Goal: Task Accomplishment & Management: Manage account settings

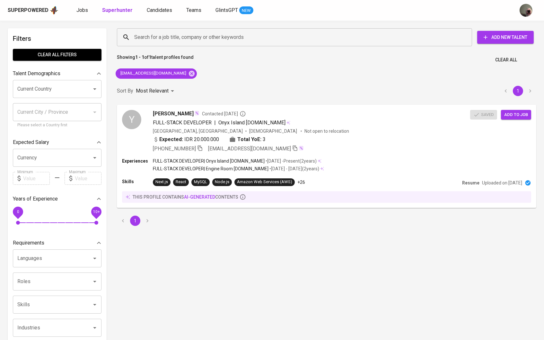
click at [87, 14] on div "Superpowered Jobs Superhunter Candidates Teams GlintsGPT NEW" at bounding box center [262, 10] width 508 height 10
click at [86, 10] on span "Jobs" at bounding box center [82, 10] width 12 height 6
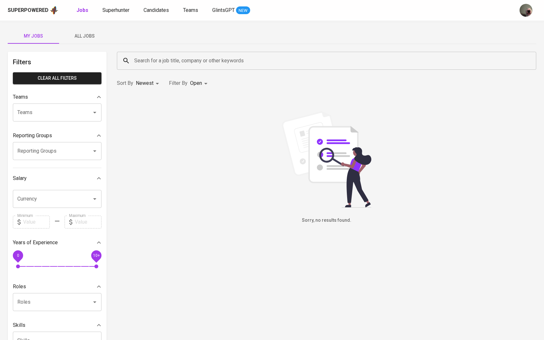
click at [170, 56] on input "Search for a job title, company or other keywords" at bounding box center [328, 61] width 391 height 12
click at [90, 46] on div "My Jobs All Jobs Filters Clear All filters Teams Teams Teams Reporting Groups R…" at bounding box center [272, 221] width 544 height 401
click at [89, 37] on span "All Jobs" at bounding box center [85, 36] width 44 height 8
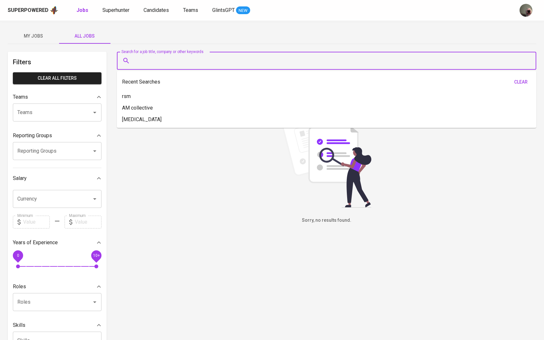
click at [146, 56] on input "Search for a job title, company or other keywords" at bounding box center [328, 61] width 391 height 12
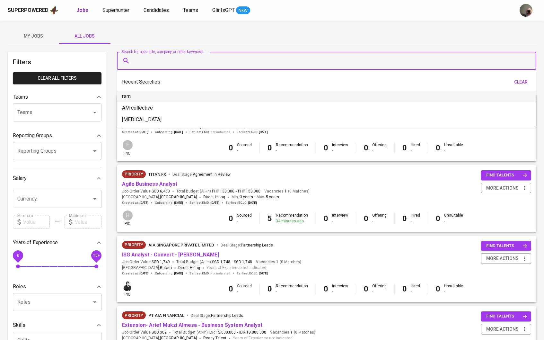
click at [126, 95] on p "rsm" at bounding box center [126, 96] width 9 height 8
type input "rsm"
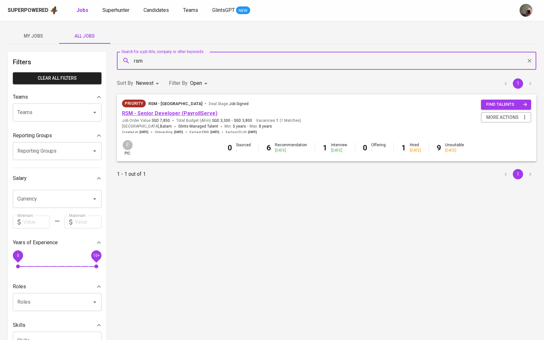
click at [151, 113] on link "RSM - Senior Developer (PayrollServe)" at bounding box center [169, 113] width 95 height 6
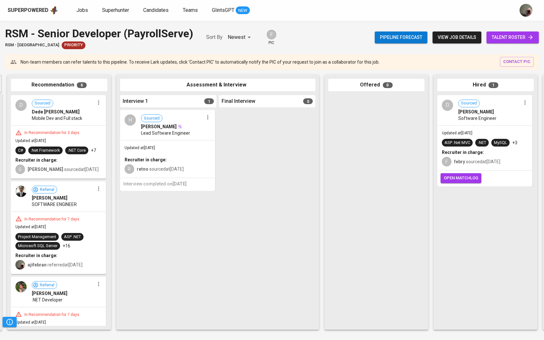
click at [507, 41] on link "talent roster" at bounding box center [512, 37] width 52 height 12
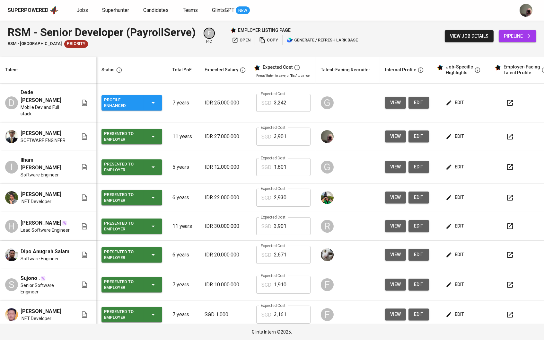
click at [460, 143] on td "edit" at bounding box center [463, 136] width 58 height 29
click at [460, 134] on span "edit" at bounding box center [455, 136] width 17 height 8
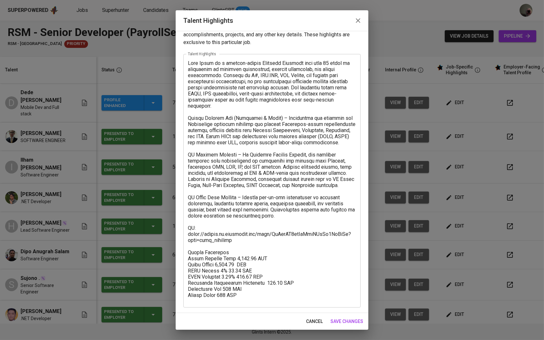
scroll to position [12, 0]
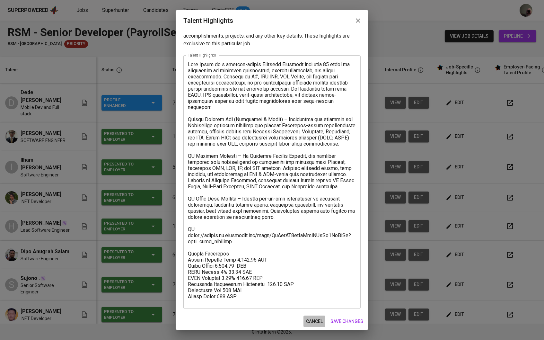
click at [310, 318] on span "cancel" at bounding box center [314, 321] width 17 height 8
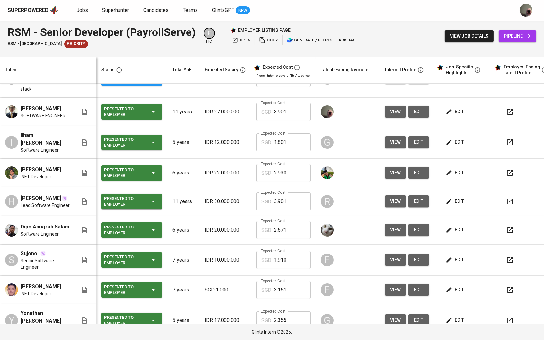
scroll to position [0, 0]
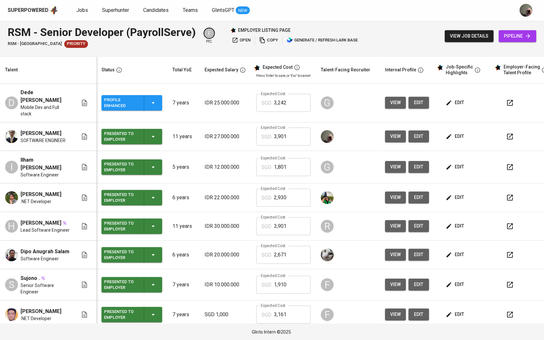
click at [451, 134] on icon "button" at bounding box center [448, 136] width 5 height 5
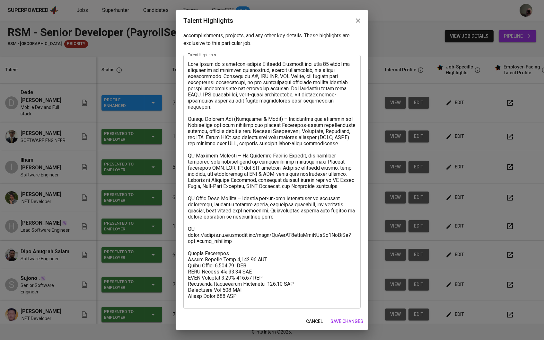
scroll to position [12, 0]
click at [309, 320] on span "cancel" at bounding box center [314, 321] width 17 height 8
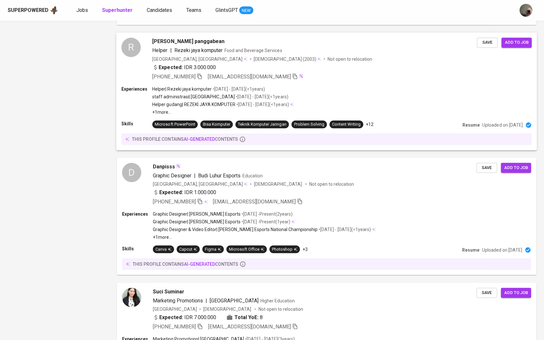
scroll to position [581, 0]
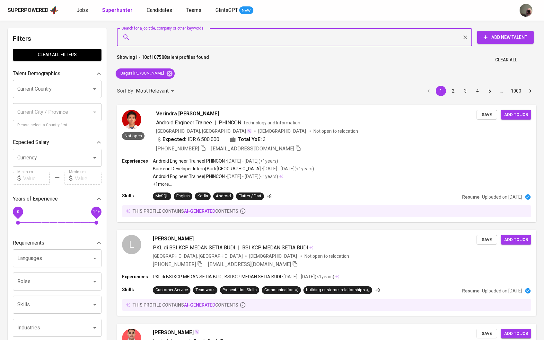
click at [188, 41] on input "Search for a job title, company or other keywords" at bounding box center [296, 37] width 327 height 12
paste input "aditya.lukman@gmail.com"
type input "aditya.lukman@gmail.com"
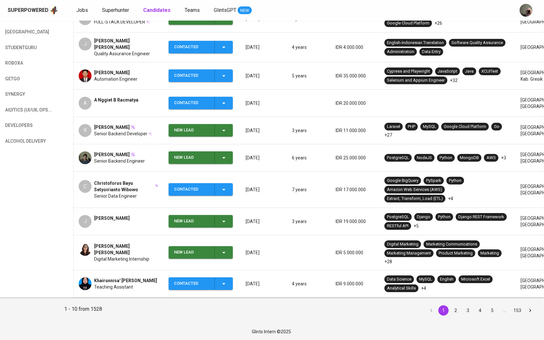
scroll to position [151, 0]
click at [453, 310] on button "2" at bounding box center [455, 310] width 10 height 10
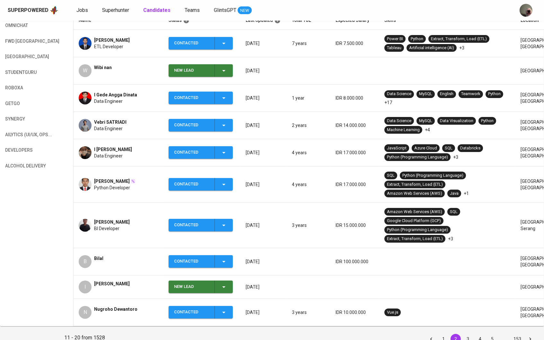
scroll to position [127, 0]
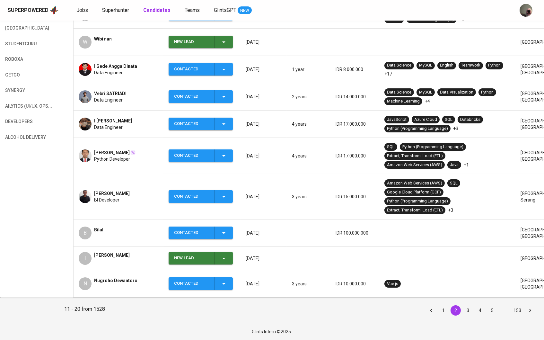
click at [470, 309] on button "3" at bounding box center [468, 310] width 10 height 10
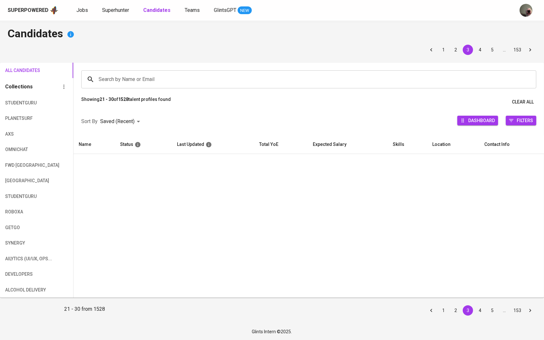
scroll to position [1, 0]
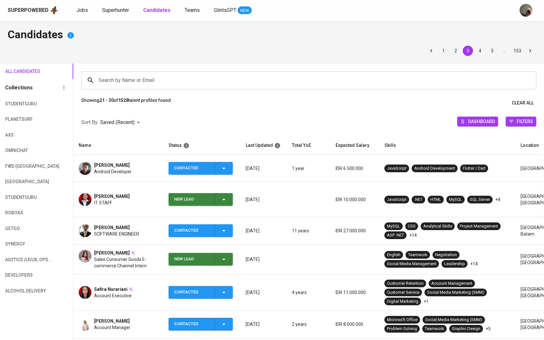
click at [121, 230] on span "SOFTWARE ENGINEER" at bounding box center [116, 233] width 45 height 6
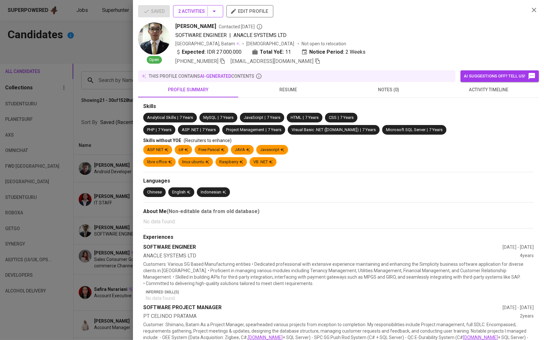
click at [216, 12] on icon "button" at bounding box center [213, 12] width 3 height 2
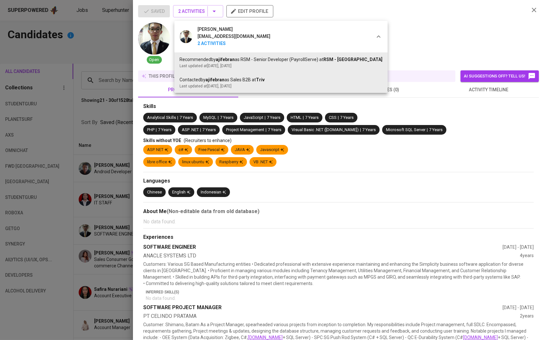
click at [117, 125] on div at bounding box center [272, 170] width 544 height 340
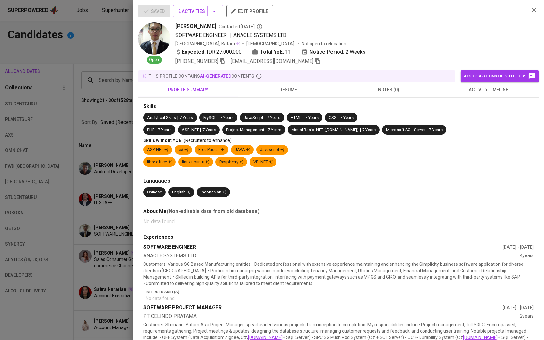
click at [106, 255] on div at bounding box center [272, 170] width 544 height 340
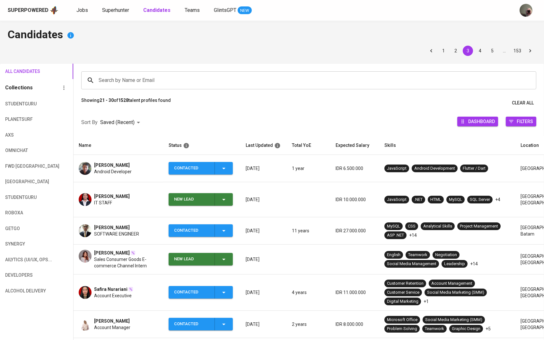
click at [220, 227] on icon "button" at bounding box center [224, 231] width 8 height 8
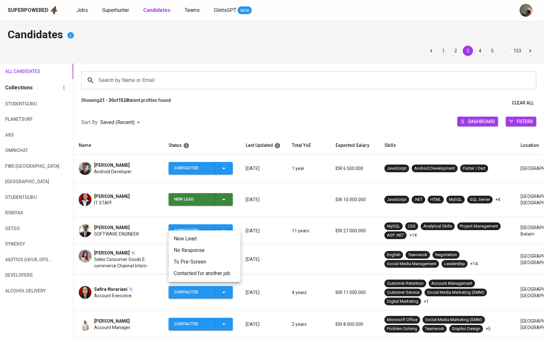
click at [199, 268] on li "Contacted for another job" at bounding box center [205, 273] width 72 height 12
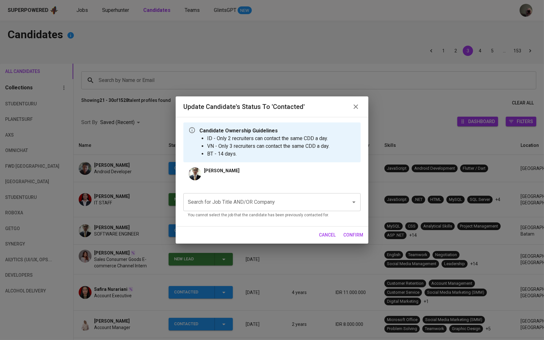
click at [271, 200] on input "Search for Job Title AND/OR Company" at bounding box center [262, 202] width 153 height 12
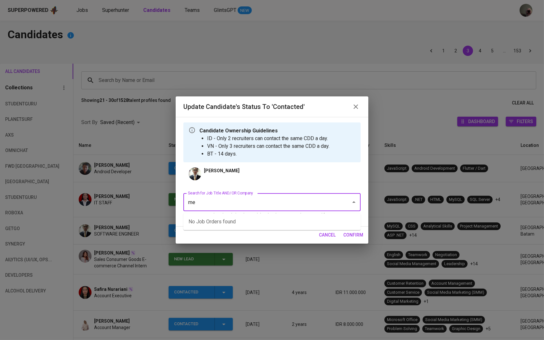
type input "m"
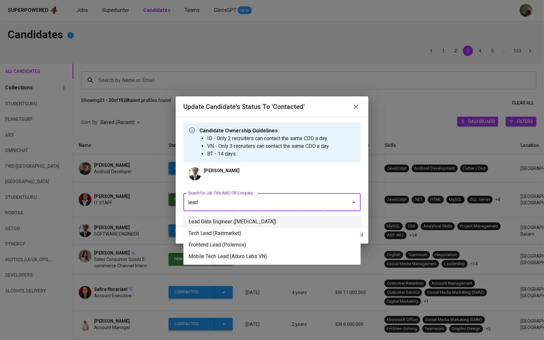
click at [247, 223] on li "Lead Data Engineer (Meridia)" at bounding box center [271, 222] width 177 height 12
type input "lead"
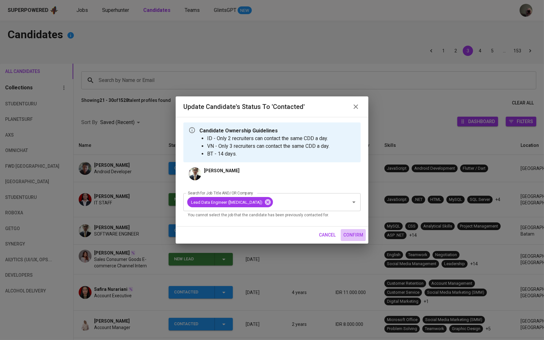
click at [353, 239] on button "confirm" at bounding box center [353, 235] width 25 height 12
